Goal: Find specific page/section: Find specific page/section

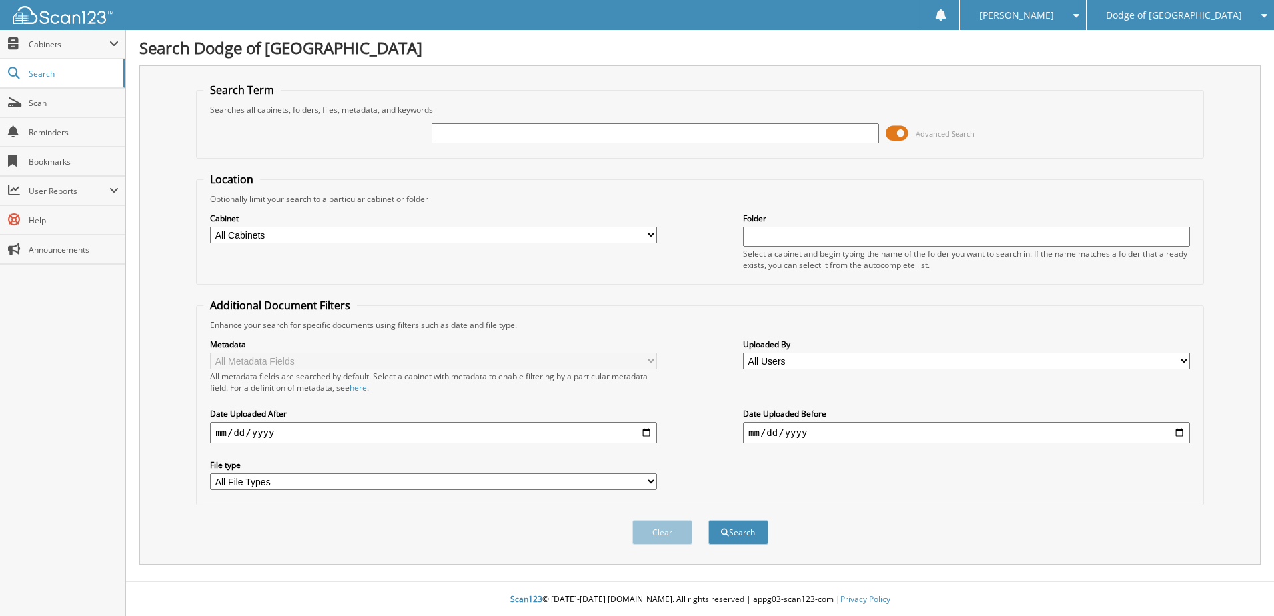
click at [472, 136] on input "text" at bounding box center [655, 133] width 447 height 20
type input "n98090"
click at [708, 520] on button "Search" at bounding box center [738, 532] width 60 height 25
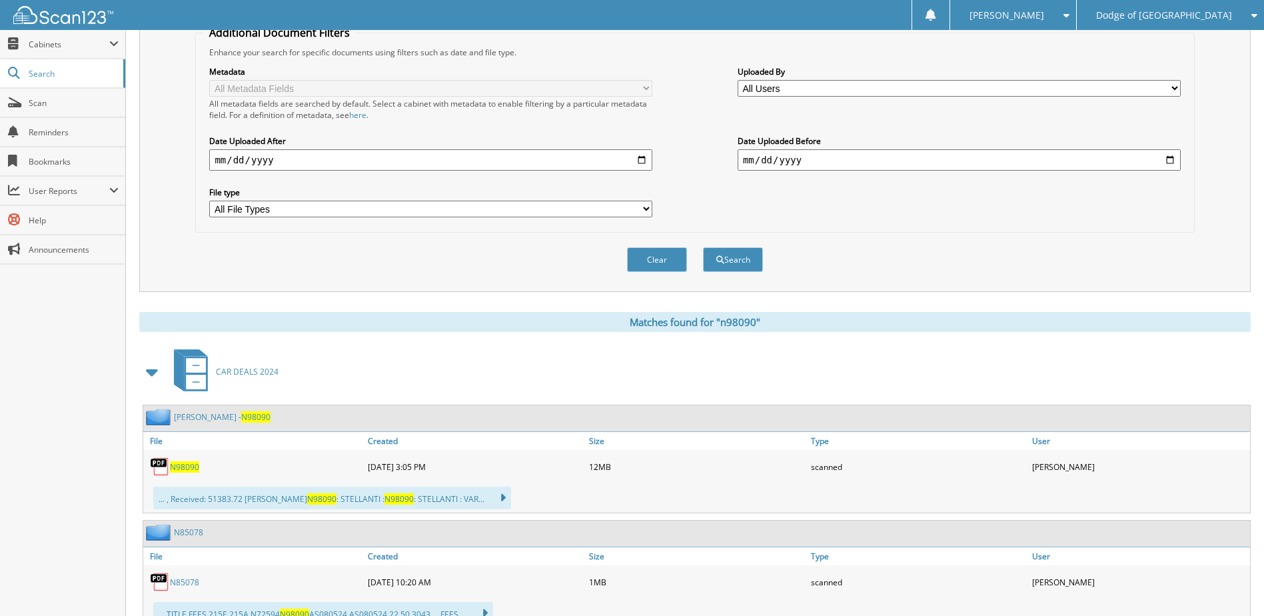
scroll to position [333, 0]
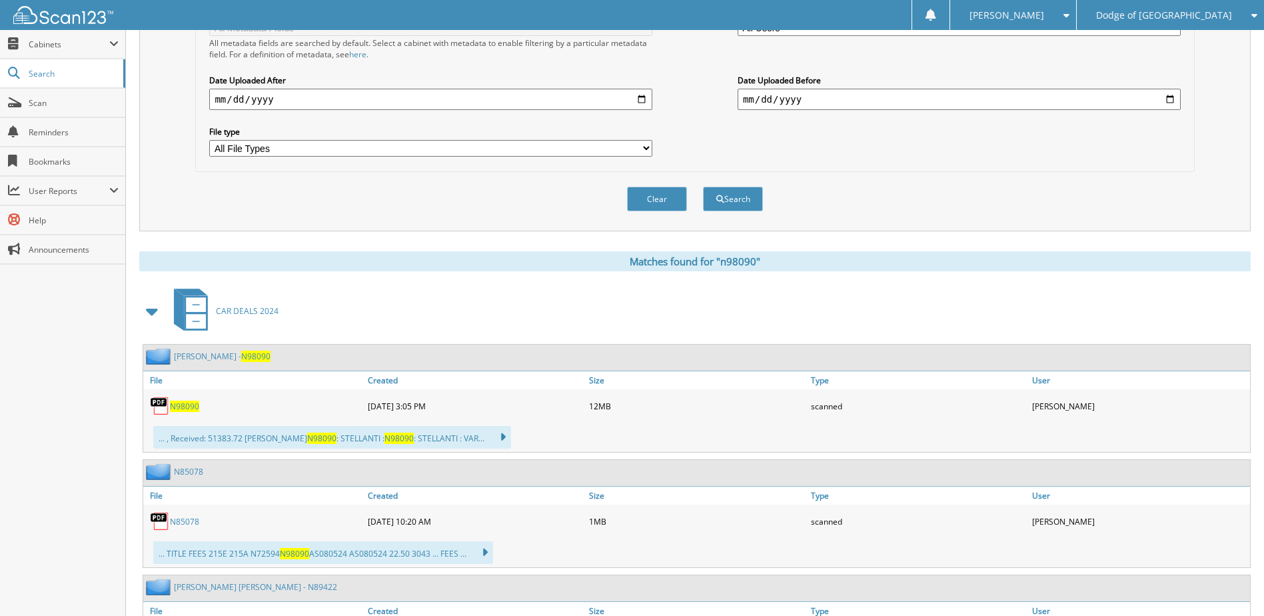
click at [188, 406] on span "N98090" at bounding box center [184, 405] width 29 height 11
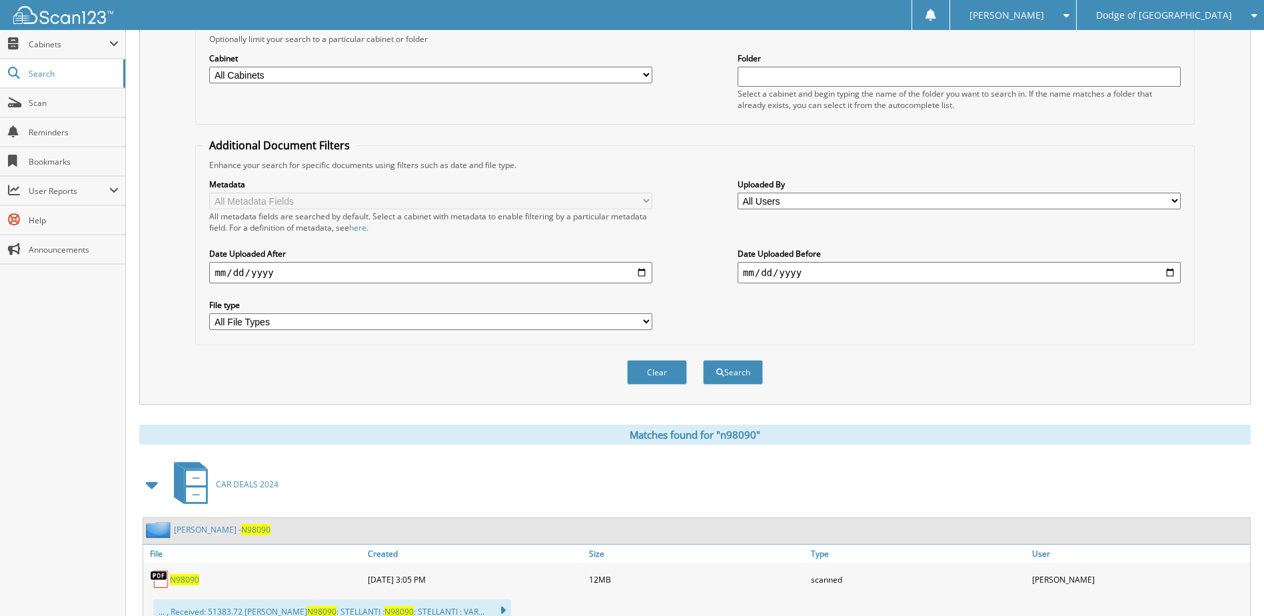
scroll to position [0, 0]
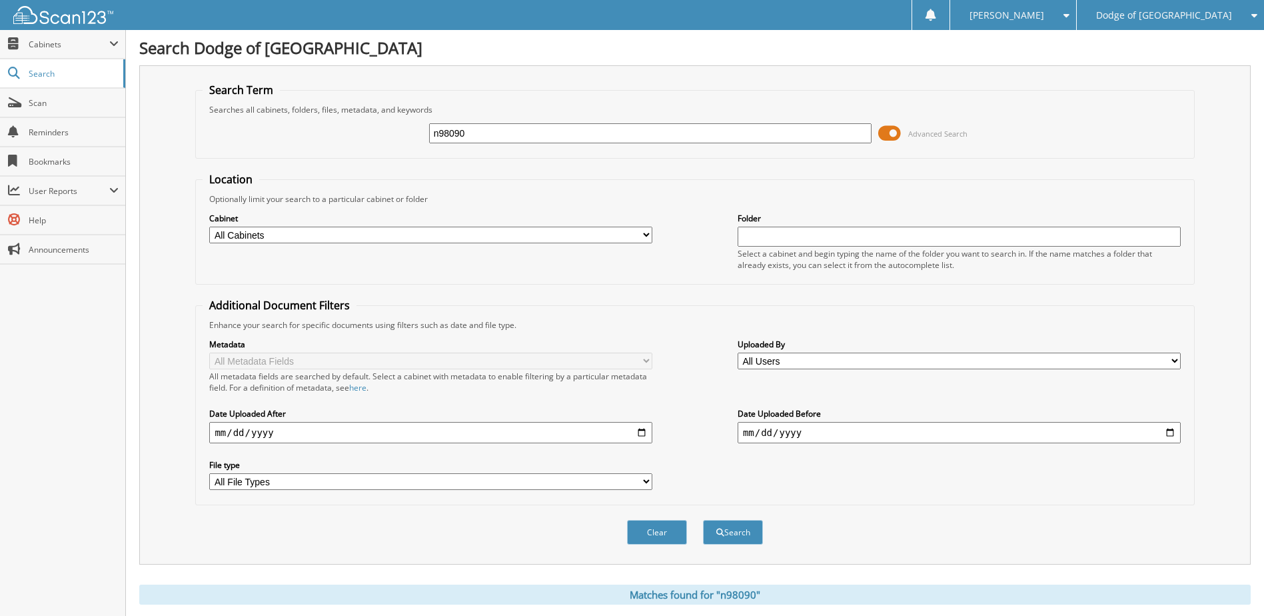
click at [549, 117] on div "n98090 Advanced Search" at bounding box center [695, 133] width 984 height 36
drag, startPoint x: 532, startPoint y: 136, endPoint x: 529, endPoint y: 130, distance: 6.9
click at [532, 136] on input "n98090" at bounding box center [650, 133] width 443 height 20
click at [529, 130] on input "n98090" at bounding box center [650, 133] width 443 height 20
click at [528, 130] on input "n98090" at bounding box center [650, 133] width 443 height 20
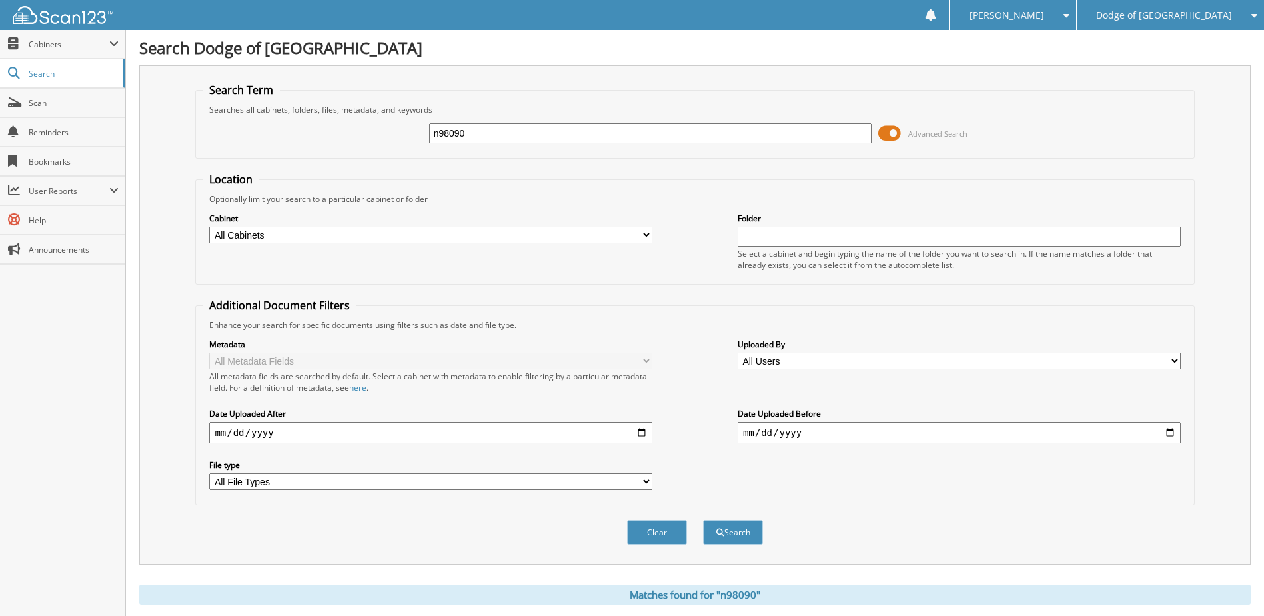
paste input "MS568808"
type input "MS568808"
click at [722, 538] on button "Search" at bounding box center [733, 532] width 60 height 25
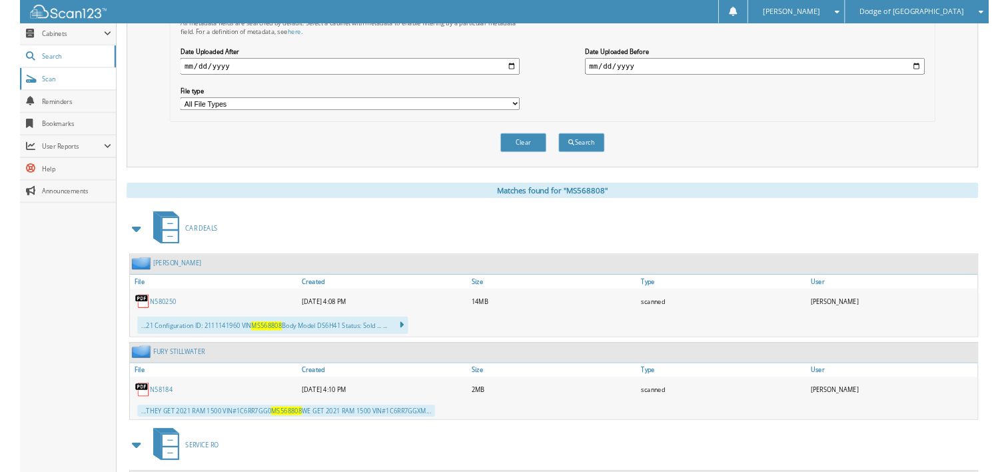
scroll to position [333, 0]
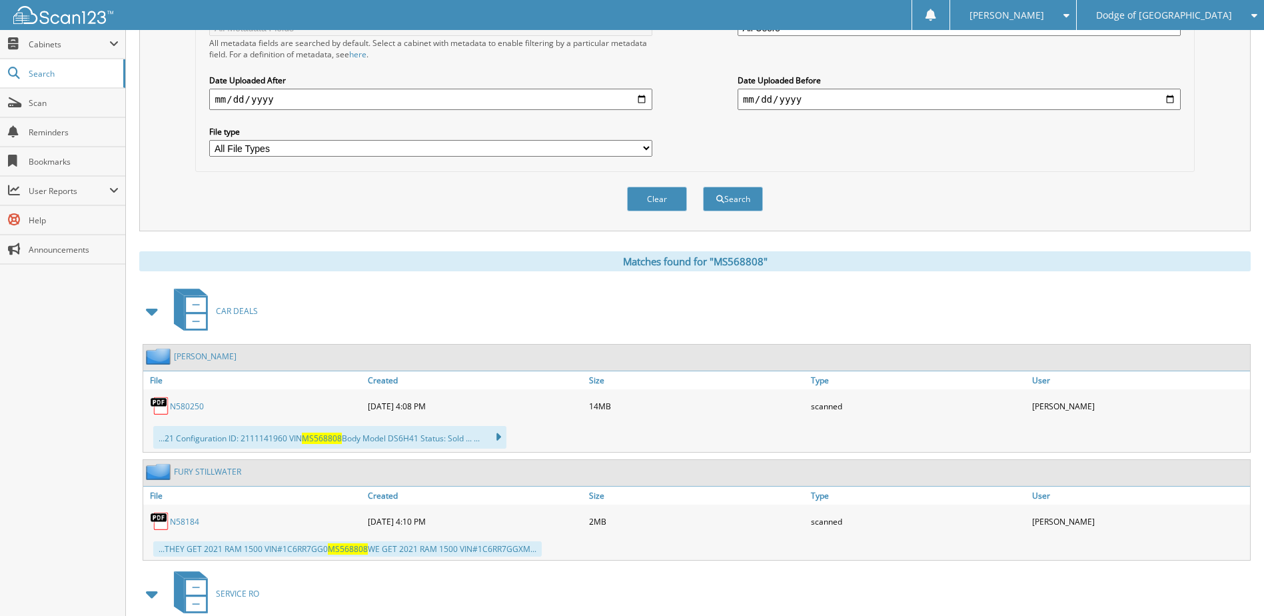
click at [185, 404] on link "N580250" at bounding box center [187, 405] width 34 height 11
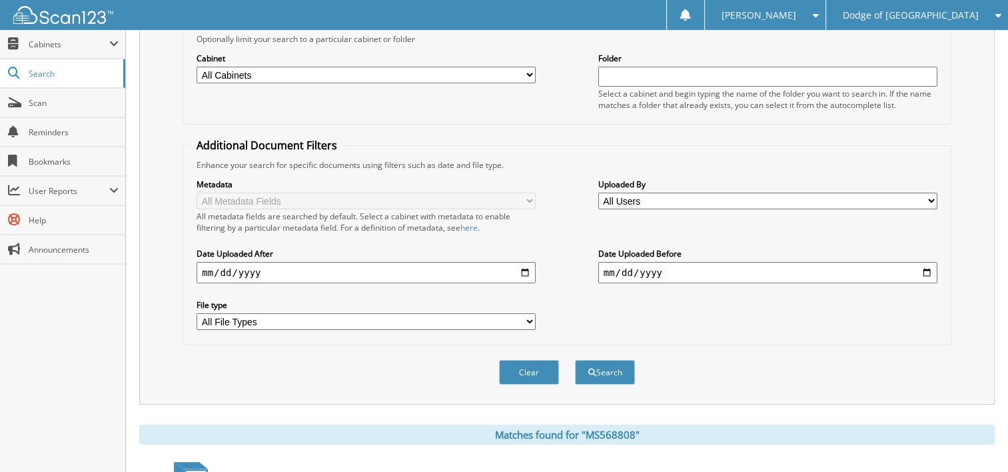
scroll to position [0, 0]
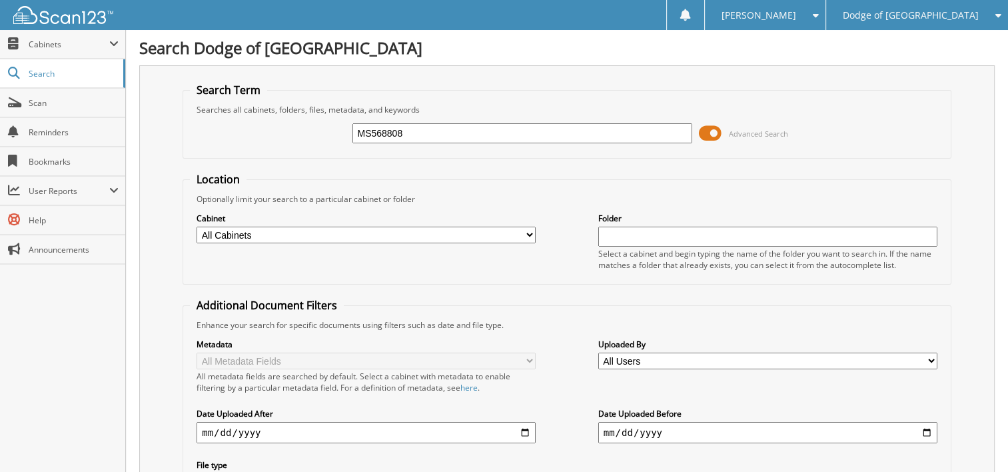
click at [469, 120] on div "MS568808 Advanced Search" at bounding box center [567, 133] width 754 height 36
click at [458, 136] on input "MS568808" at bounding box center [521, 133] width 339 height 20
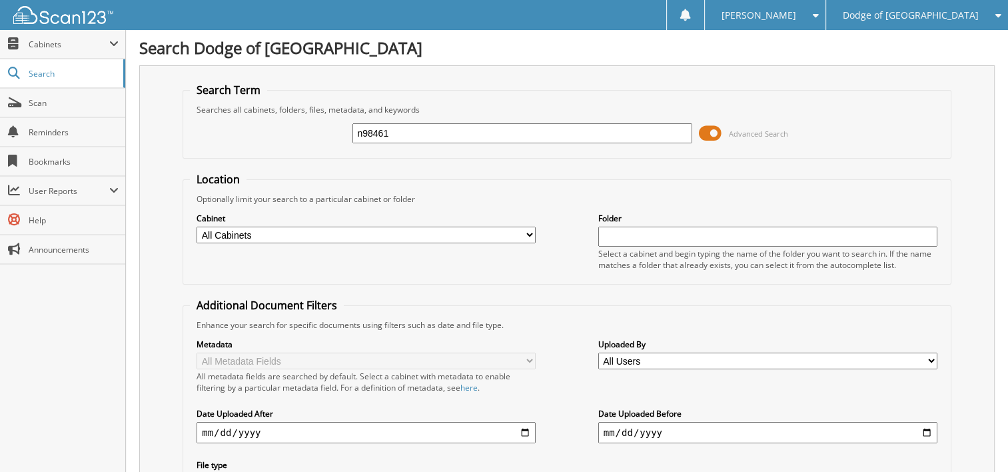
type input "n98461"
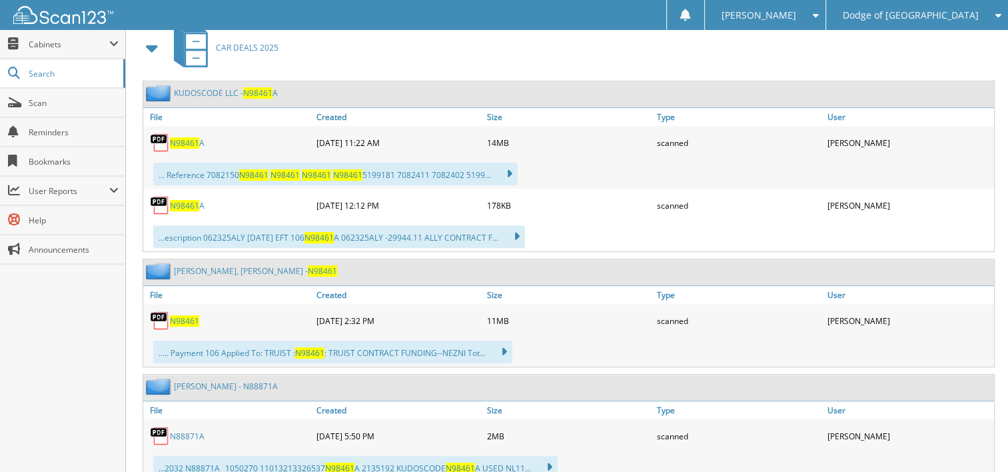
scroll to position [600, 0]
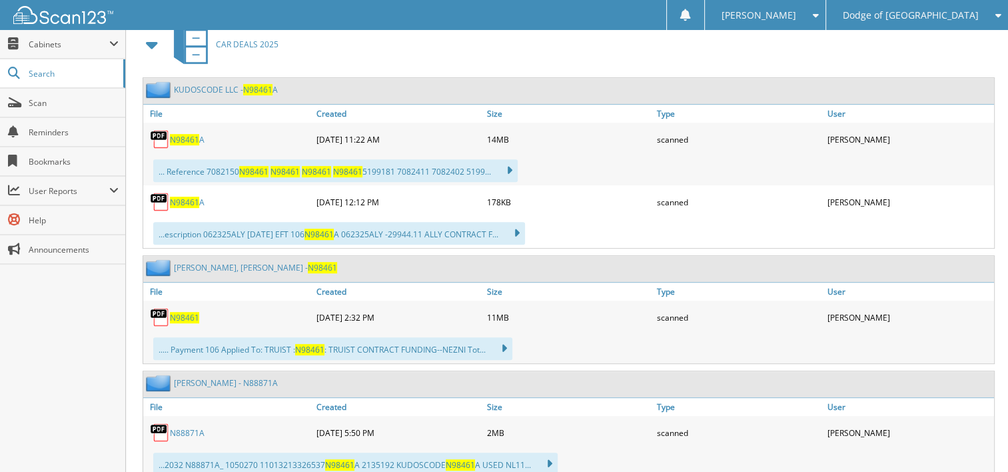
click at [181, 312] on span "N98461" at bounding box center [184, 317] width 29 height 11
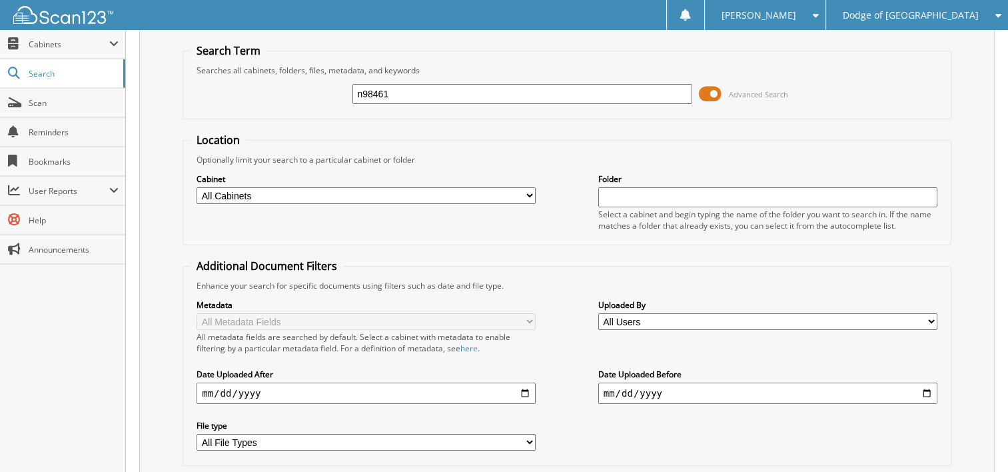
scroll to position [0, 0]
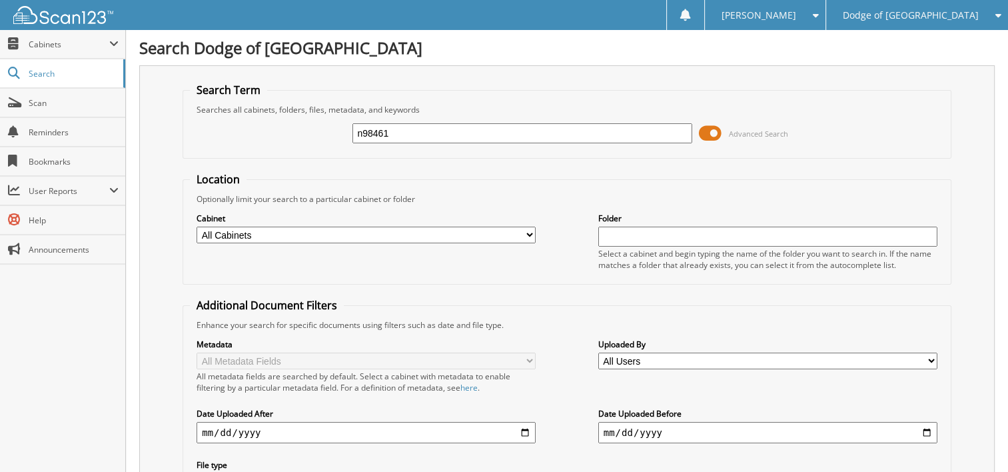
click at [481, 125] on input "n98461" at bounding box center [521, 133] width 339 height 20
type input "n95008"
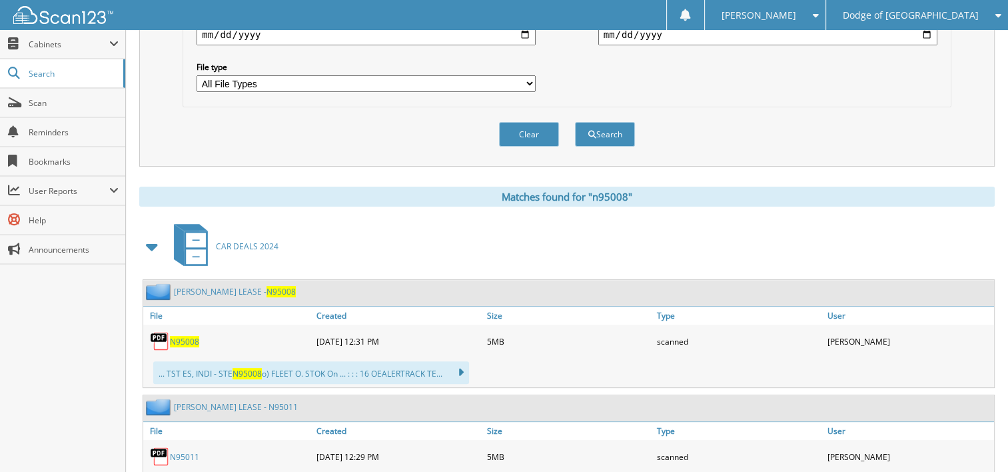
scroll to position [400, 0]
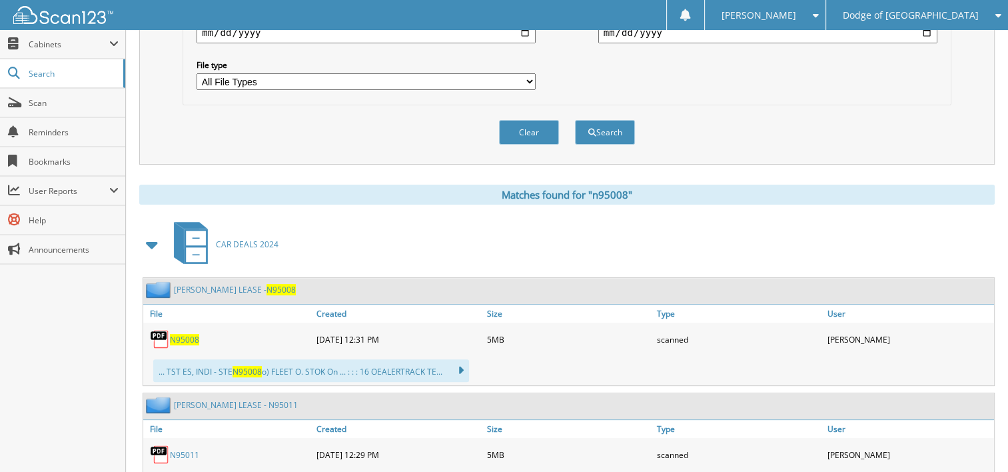
click at [185, 334] on span "N95008" at bounding box center [184, 339] width 29 height 11
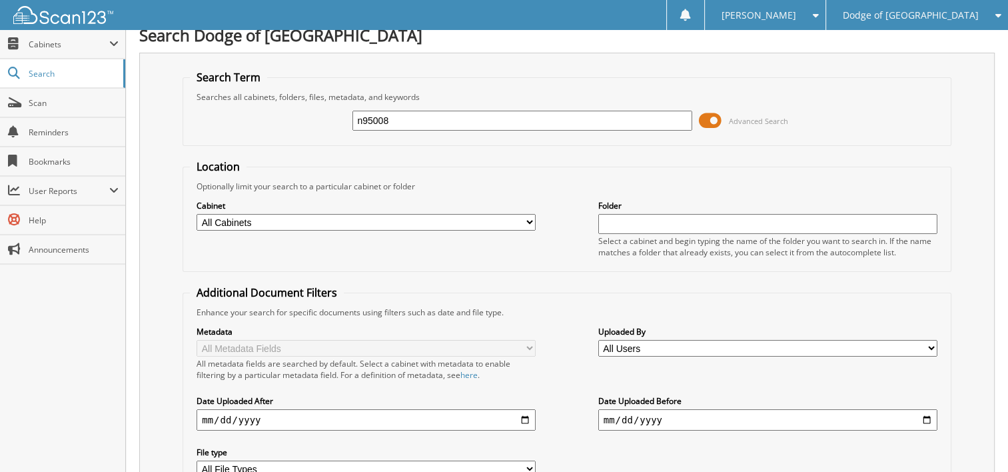
scroll to position [0, 0]
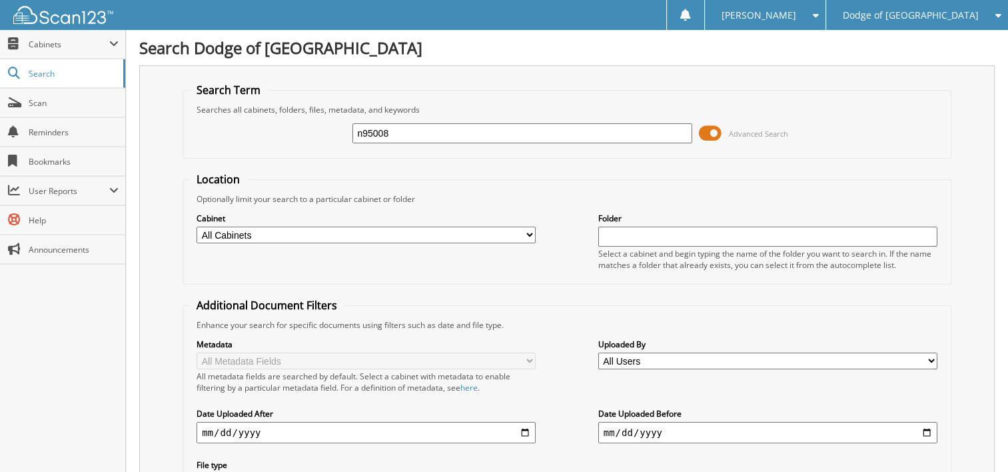
click at [409, 131] on input "n95008" at bounding box center [521, 133] width 339 height 20
type input "n98728"
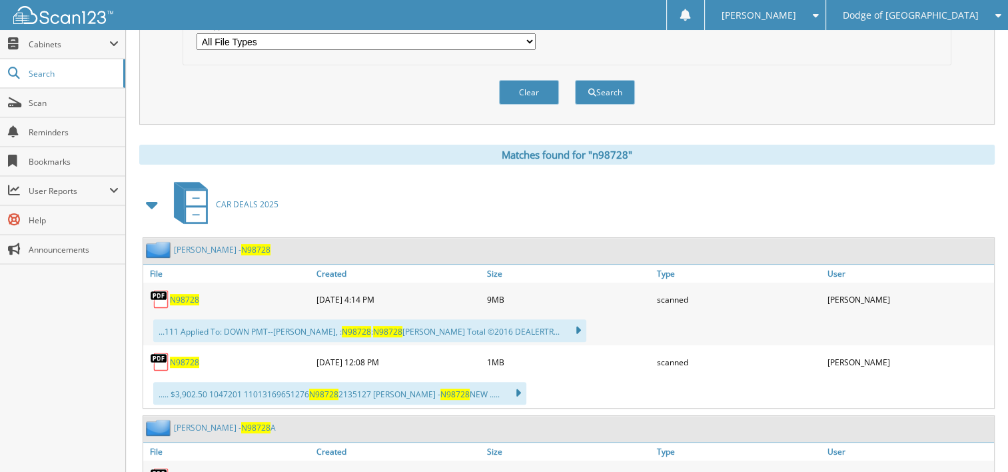
scroll to position [533, 0]
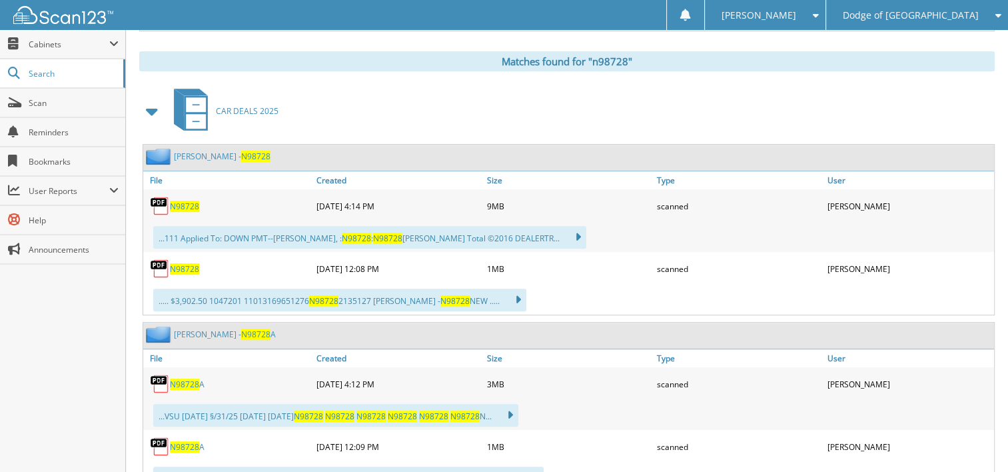
click at [179, 201] on span "N98728" at bounding box center [184, 206] width 29 height 11
